Goal: Navigation & Orientation: Find specific page/section

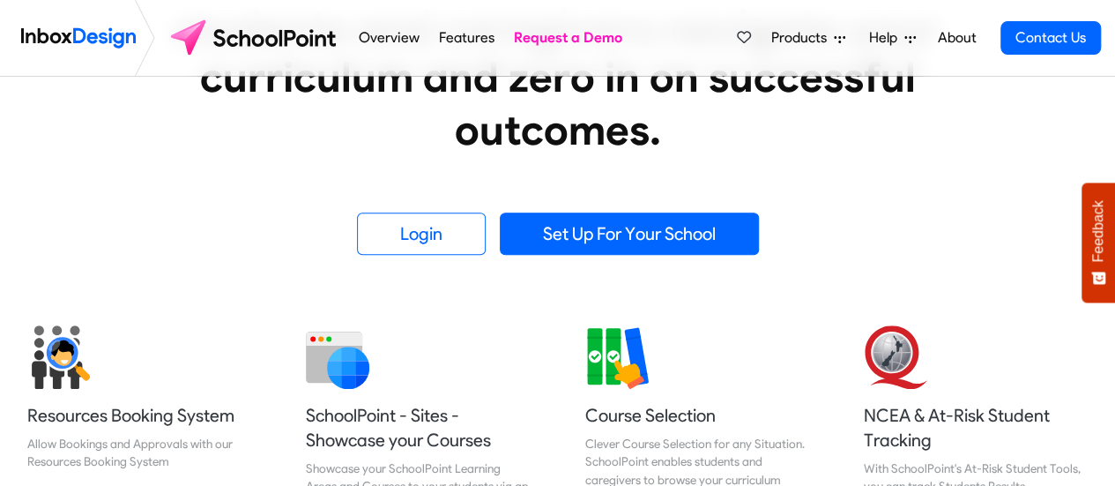
scroll to position [458, 0]
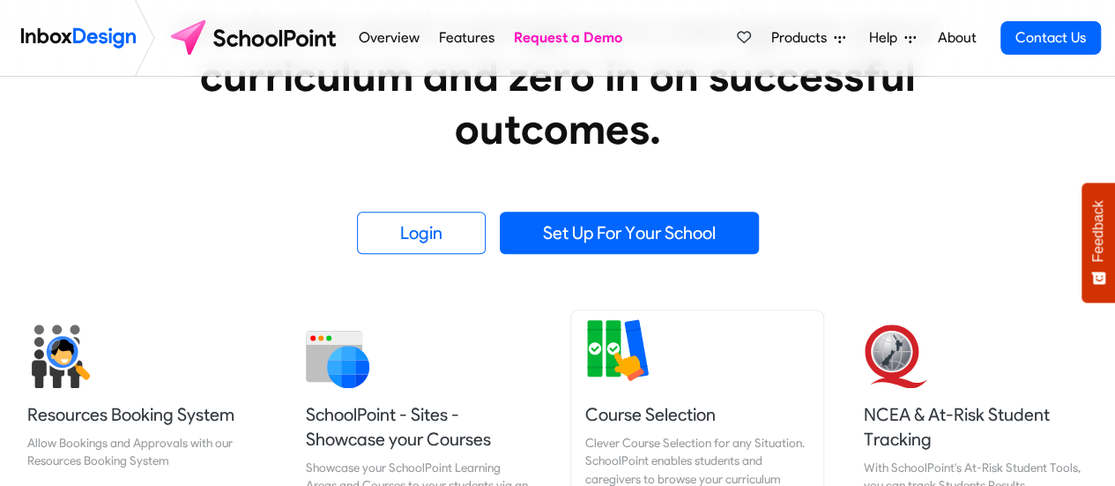
click at [679, 420] on h5 "Course Selection" at bounding box center [697, 414] width 224 height 25
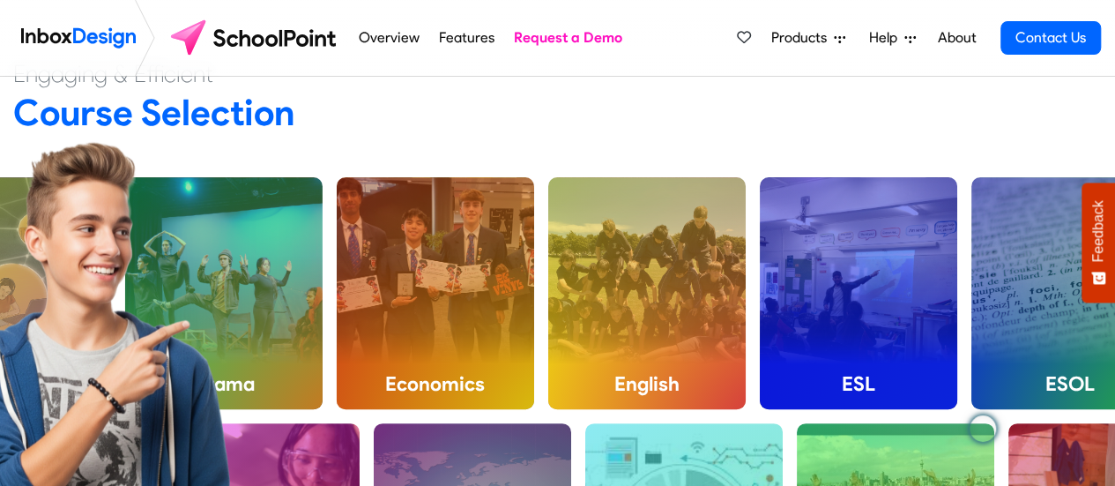
scroll to position [27, 0]
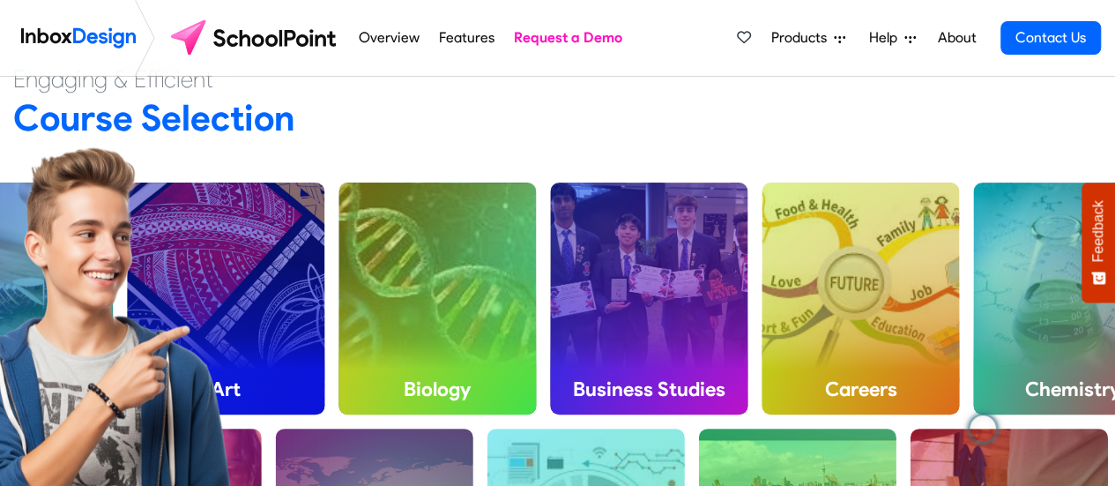
click at [275, 313] on img at bounding box center [97, 428] width 372 height 564
click at [247, 41] on img at bounding box center [255, 38] width 186 height 42
